Goal: Task Accomplishment & Management: Manage account settings

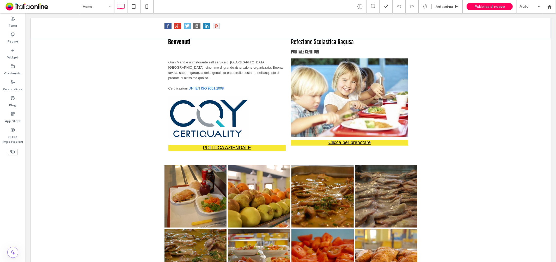
scroll to position [409, 0]
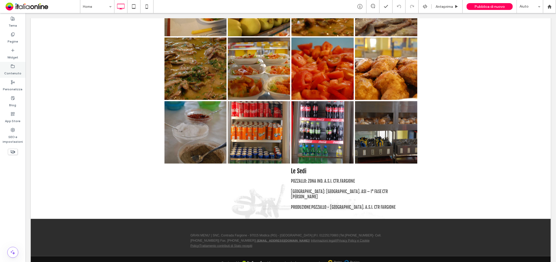
click at [16, 63] on div "Contenuto" at bounding box center [13, 70] width 26 height 16
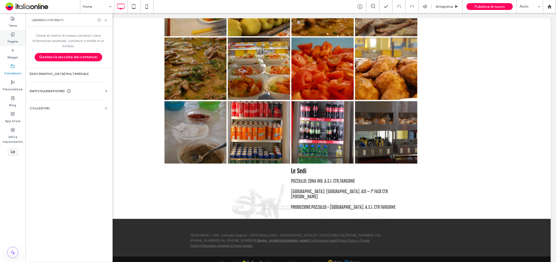
click at [13, 39] on label "Pagine" at bounding box center [13, 40] width 10 height 7
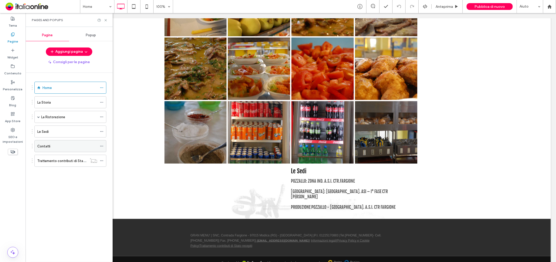
click at [59, 147] on div "Contatti" at bounding box center [67, 145] width 60 height 5
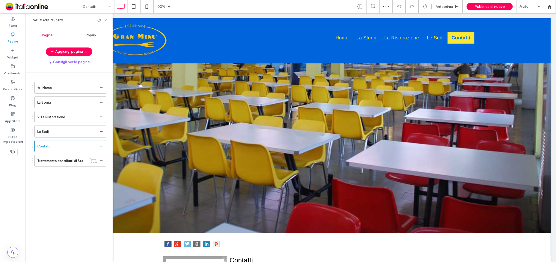
click at [107, 18] on icon at bounding box center [106, 20] width 4 height 4
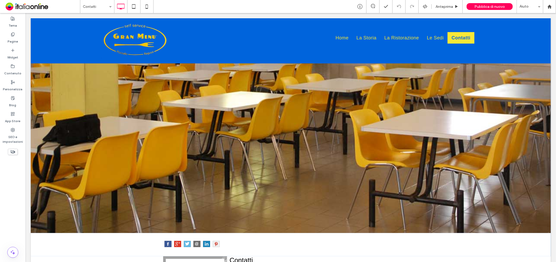
scroll to position [218, 0]
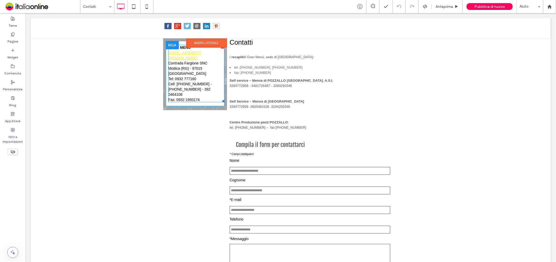
click at [201, 87] on span "[PHONE_NUMBER]" at bounding box center [184, 89] width 33 height 4
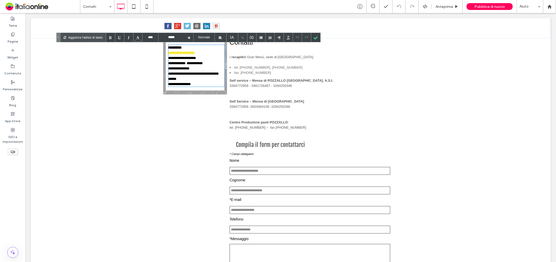
click at [209, 73] on span "**********" at bounding box center [202, 73] width 14 height 4
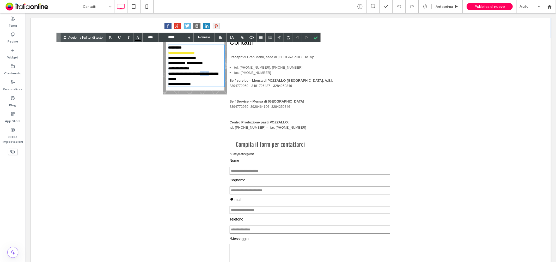
click at [209, 73] on span "**********" at bounding box center [202, 73] width 14 height 4
click at [314, 37] on div at bounding box center [315, 37] width 9 height 9
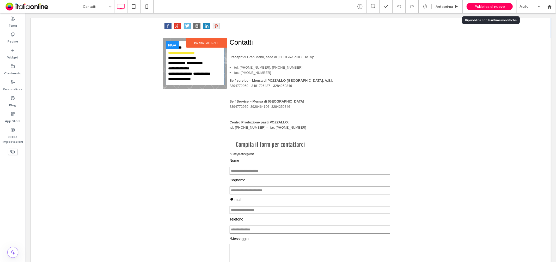
click at [484, 3] on div "Pubblica di nuovo" at bounding box center [490, 6] width 46 height 7
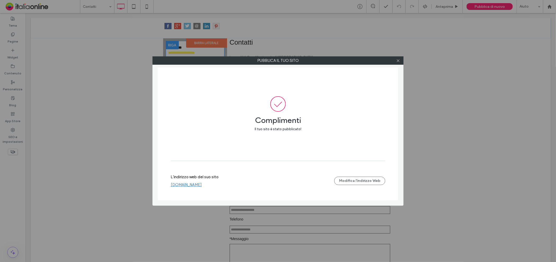
click at [395, 58] on div at bounding box center [398, 61] width 8 height 8
click at [397, 59] on icon at bounding box center [398, 61] width 4 height 4
